Goal: Task Accomplishment & Management: Manage account settings

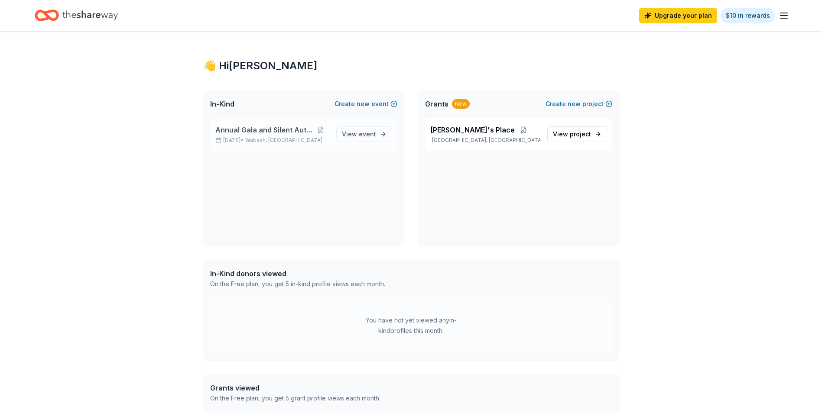
click at [268, 131] on span "Annual Gala and Silent Aution" at bounding box center [263, 130] width 97 height 10
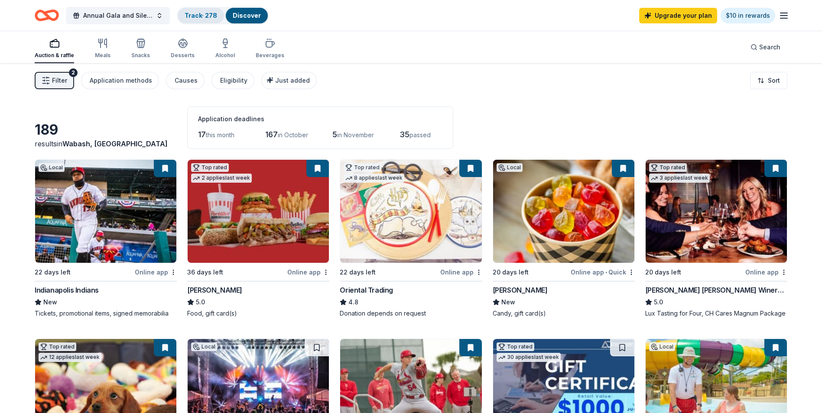
click at [210, 20] on div "Track · 278" at bounding box center [201, 16] width 46 height 16
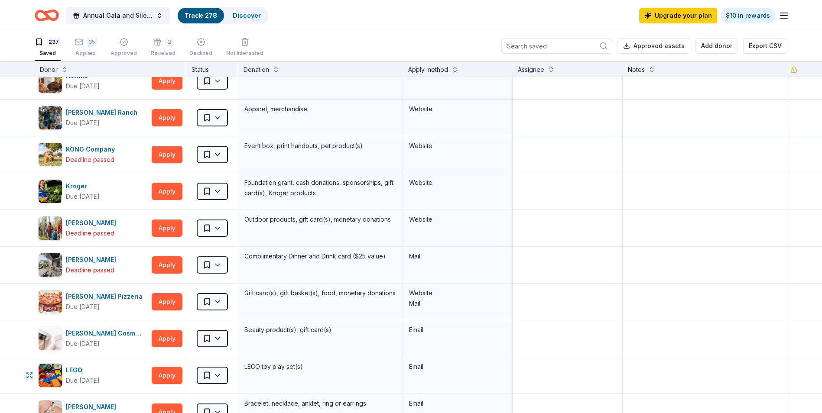
scroll to position [4766, 0]
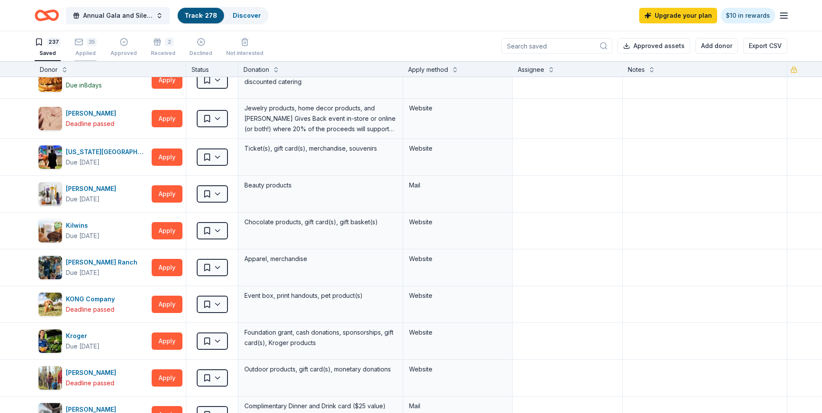
click at [87, 43] on div "35" at bounding box center [92, 42] width 10 height 9
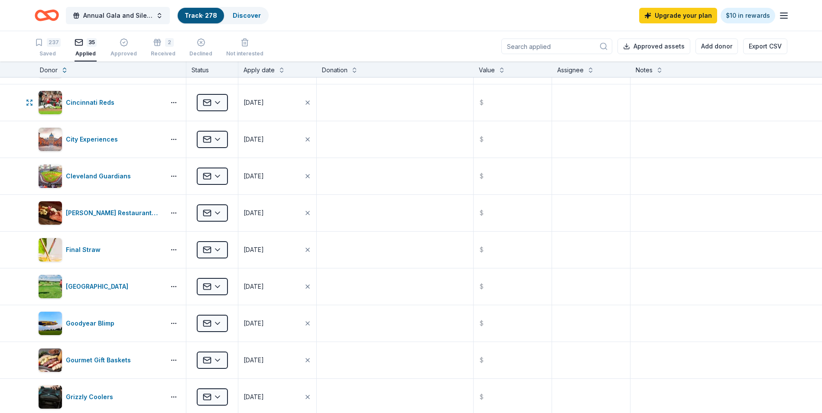
scroll to position [303, 0]
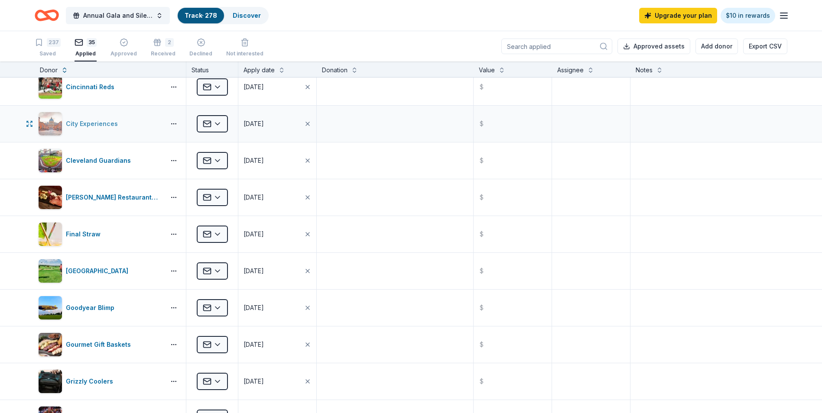
click at [90, 120] on div "City Experiences" at bounding box center [93, 124] width 55 height 10
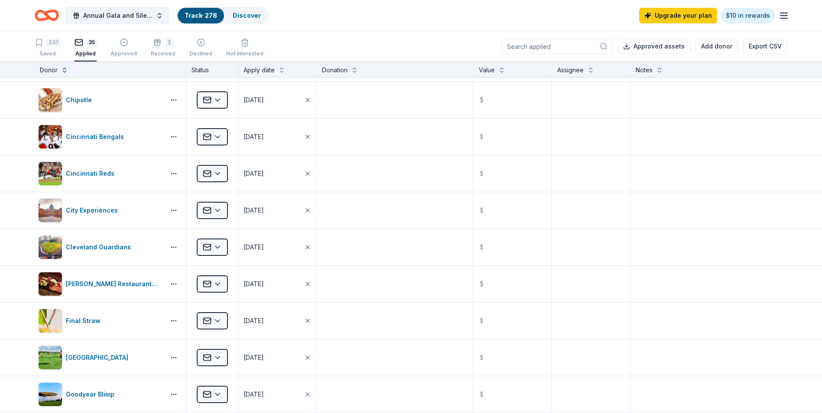
scroll to position [0, 0]
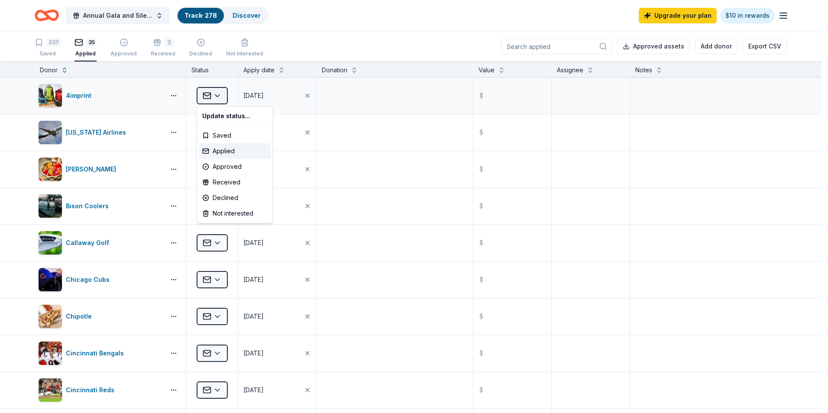
click at [218, 94] on html "Annual Gala and Silent Aution Track · 278 Discover Upgrade your plan $10 in rew…" at bounding box center [414, 206] width 828 height 413
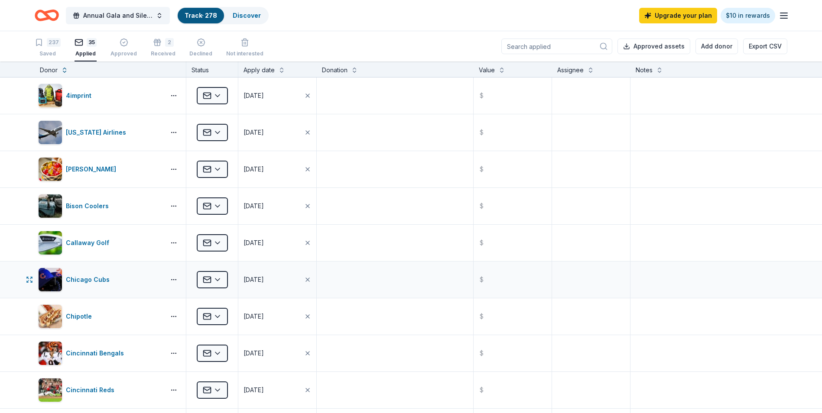
scroll to position [43, 0]
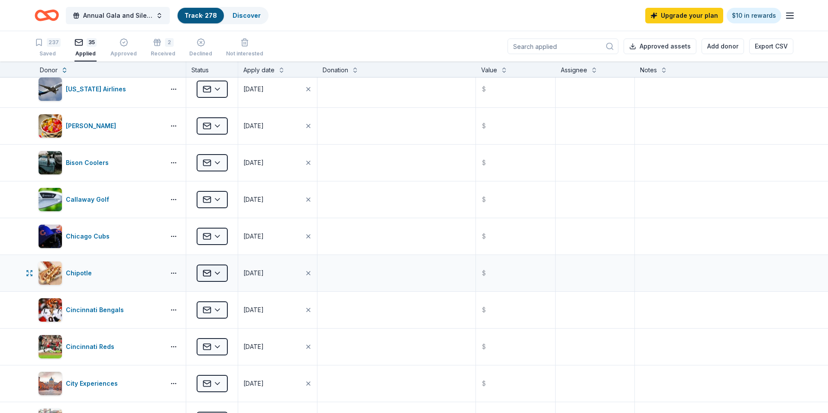
click at [218, 273] on html "Annual Gala and Silent Aution Track · 278 Discover Upgrade your plan $10 in rew…" at bounding box center [414, 206] width 828 height 413
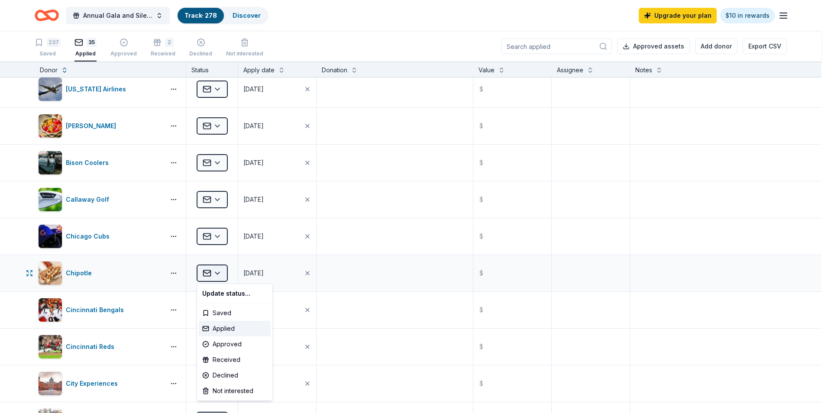
click at [218, 273] on html "Annual Gala and Silent Aution Track · 278 Discover Upgrade your plan $10 in rew…" at bounding box center [414, 206] width 828 height 413
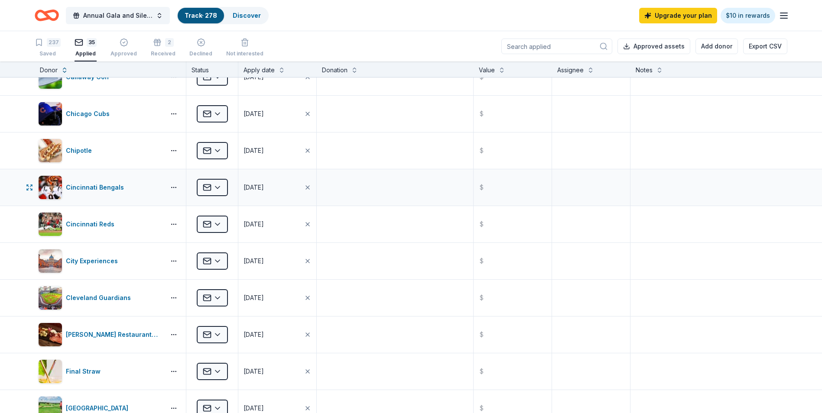
scroll to position [173, 0]
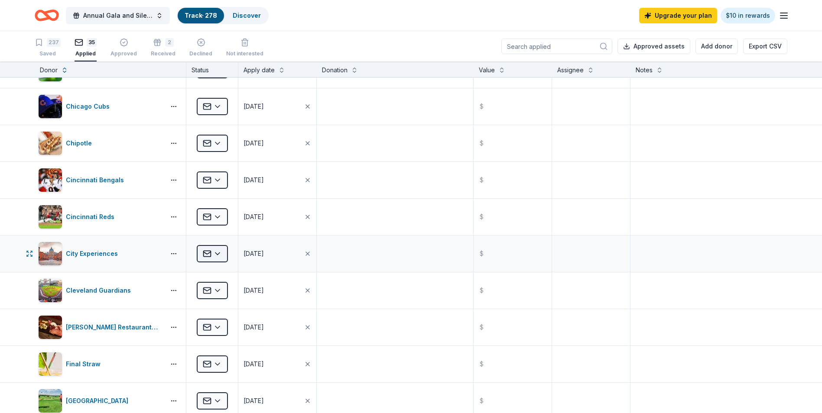
click at [219, 249] on html "Annual Gala and Silent Aution Track · 278 Discover Upgrade your plan $10 in rew…" at bounding box center [411, 206] width 822 height 413
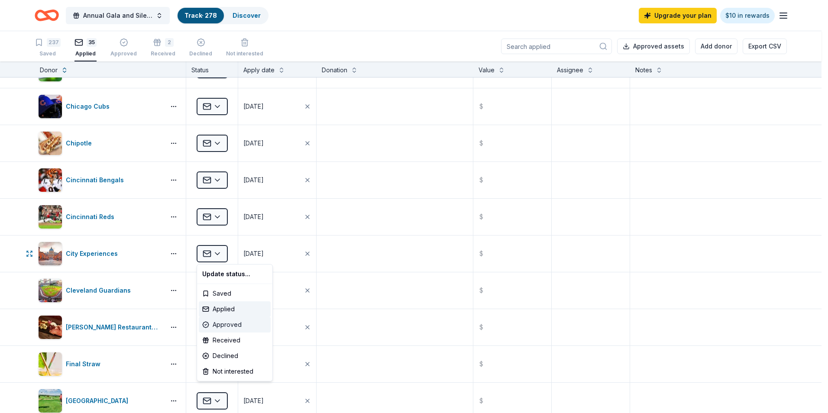
click at [229, 322] on div "Approved" at bounding box center [235, 325] width 72 height 16
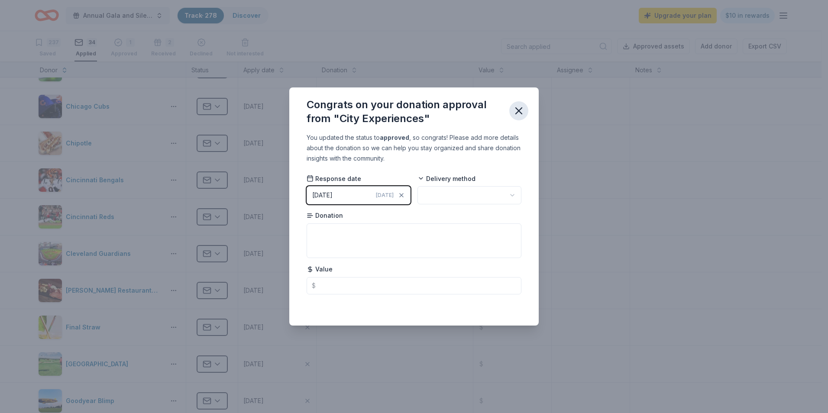
click at [520, 109] on icon "button" at bounding box center [519, 111] width 12 height 12
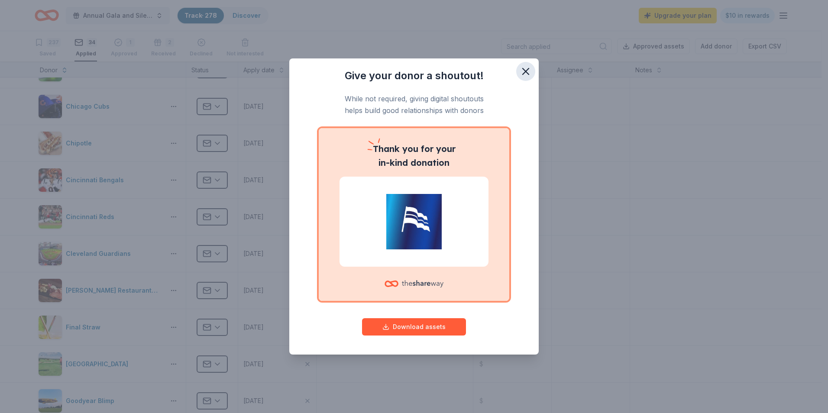
click at [521, 68] on icon "button" at bounding box center [526, 71] width 12 height 12
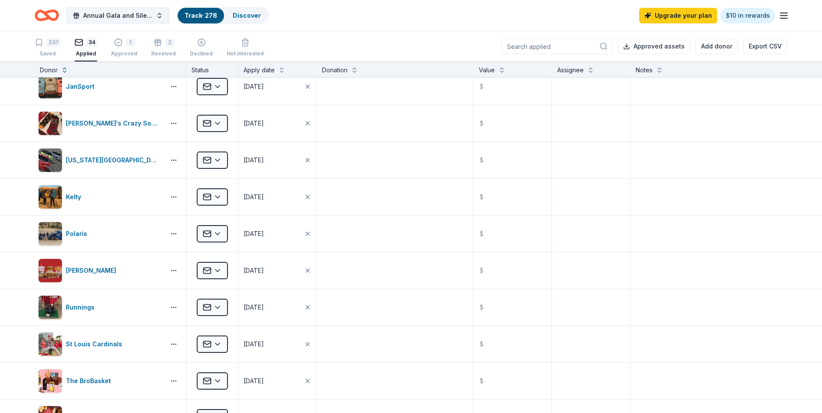
scroll to position [693, 0]
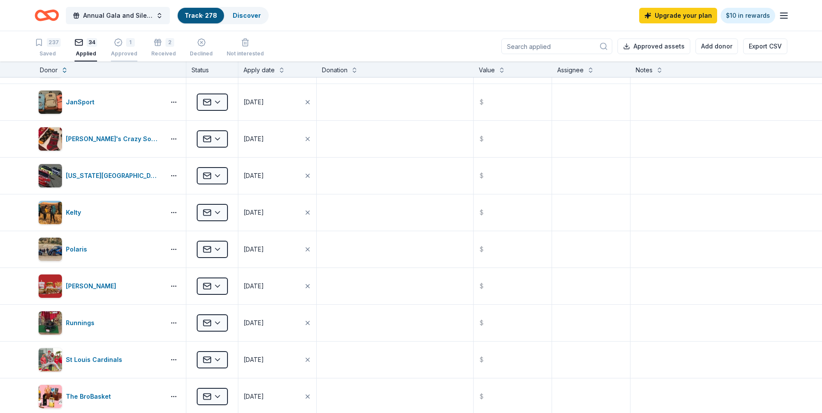
click at [124, 47] on div "1 Approved" at bounding box center [124, 43] width 26 height 19
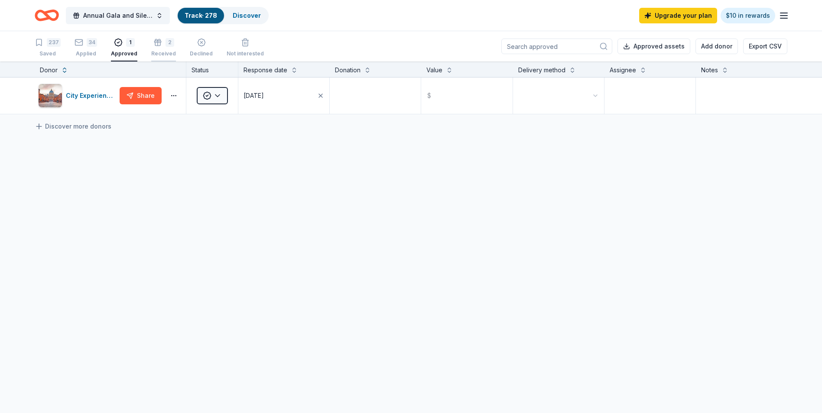
click at [158, 39] on icon "button" at bounding box center [157, 42] width 9 height 9
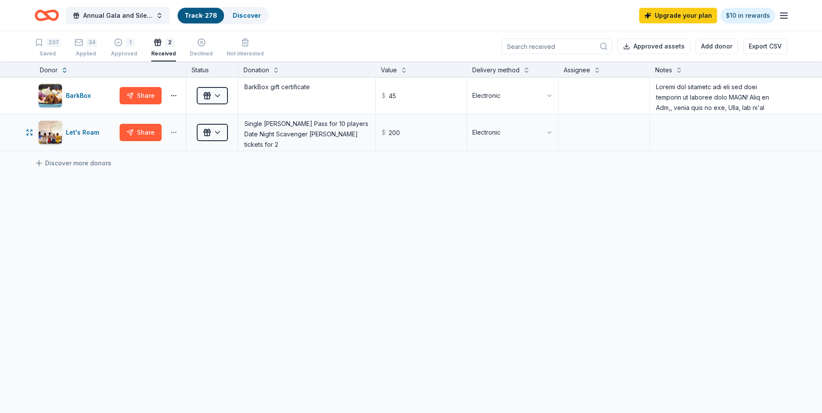
click at [174, 132] on button "button" at bounding box center [173, 132] width 17 height 7
click at [219, 129] on html "Annual Gala and Silent Aution Track · 278 Discover Upgrade your plan $10 in rew…" at bounding box center [411, 206] width 822 height 413
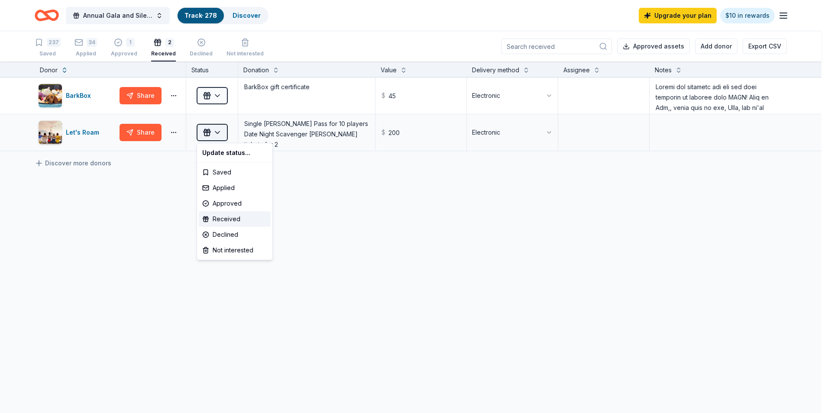
click at [219, 130] on html "Annual Gala and Silent Aution Track · 278 Discover Upgrade your plan $10 in rew…" at bounding box center [414, 206] width 828 height 413
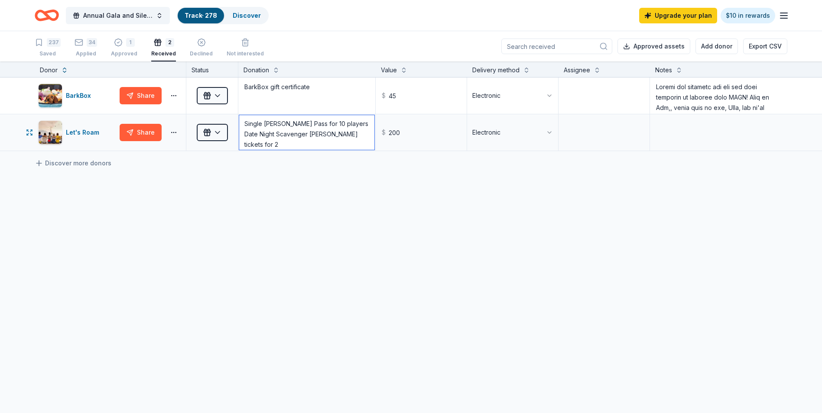
click at [297, 132] on textarea "Single [PERSON_NAME] Pass for 10 players Date Night Scavenger [PERSON_NAME] tic…" at bounding box center [306, 132] width 135 height 35
